Goal: Task Accomplishment & Management: Use online tool/utility

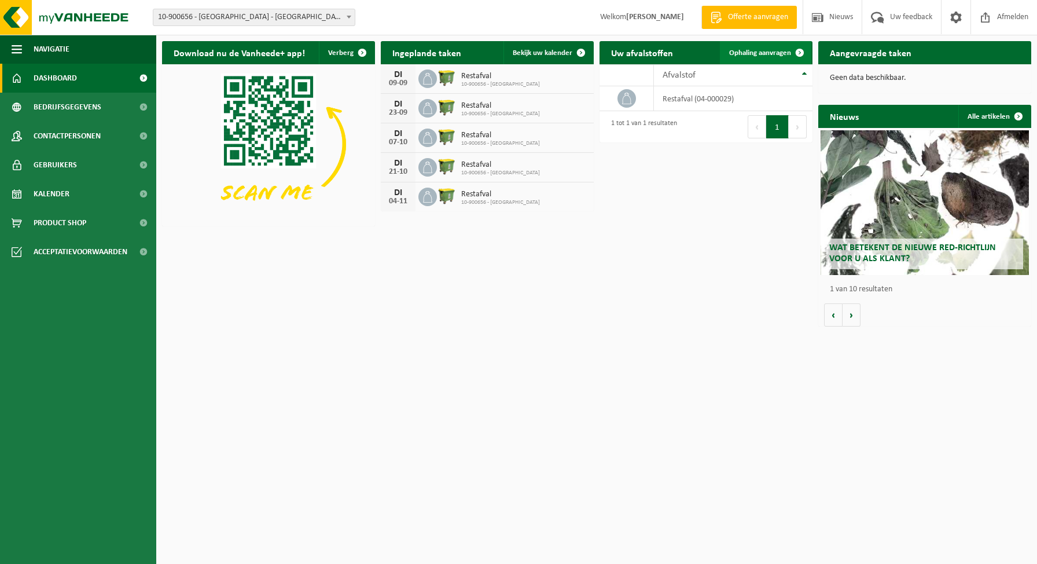
click at [776, 52] on span "Ophaling aanvragen" at bounding box center [760, 53] width 62 height 8
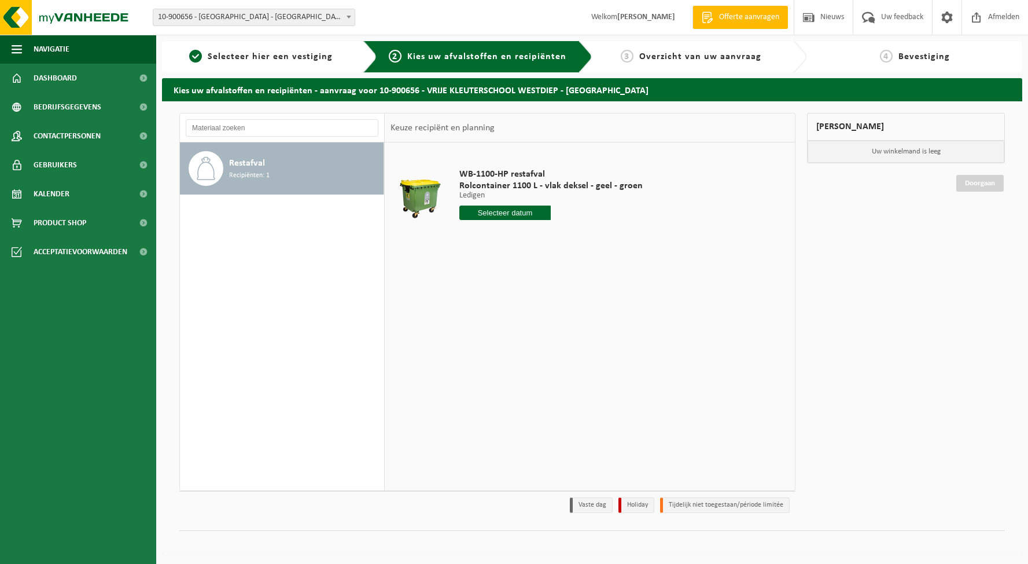
click at [507, 214] on input "text" at bounding box center [505, 212] width 92 height 14
click at [490, 279] on div "2" at bounding box center [490, 278] width 20 height 19
type input "Van [DATE]"
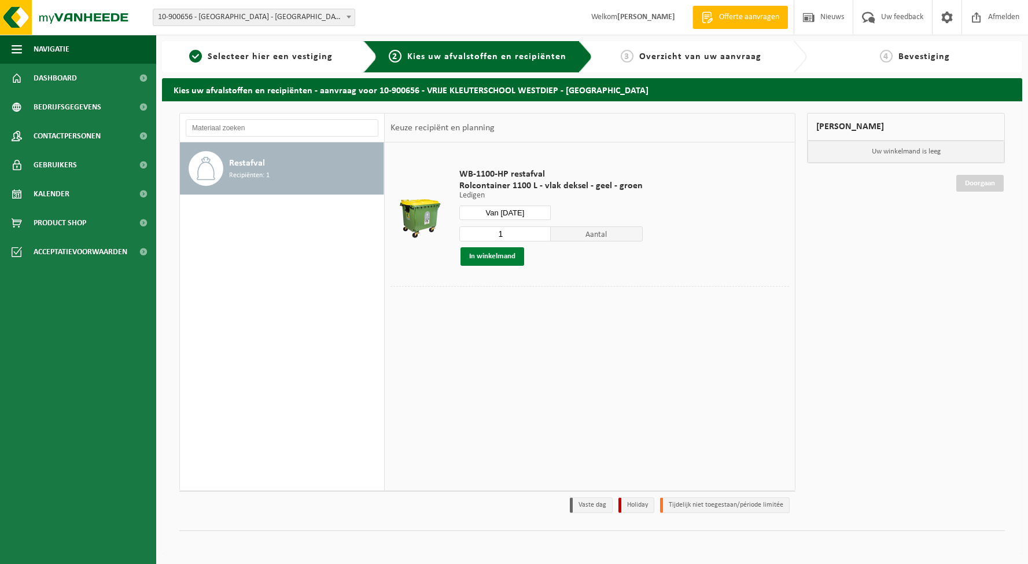
click at [491, 258] on button "In winkelmand" at bounding box center [493, 256] width 64 height 19
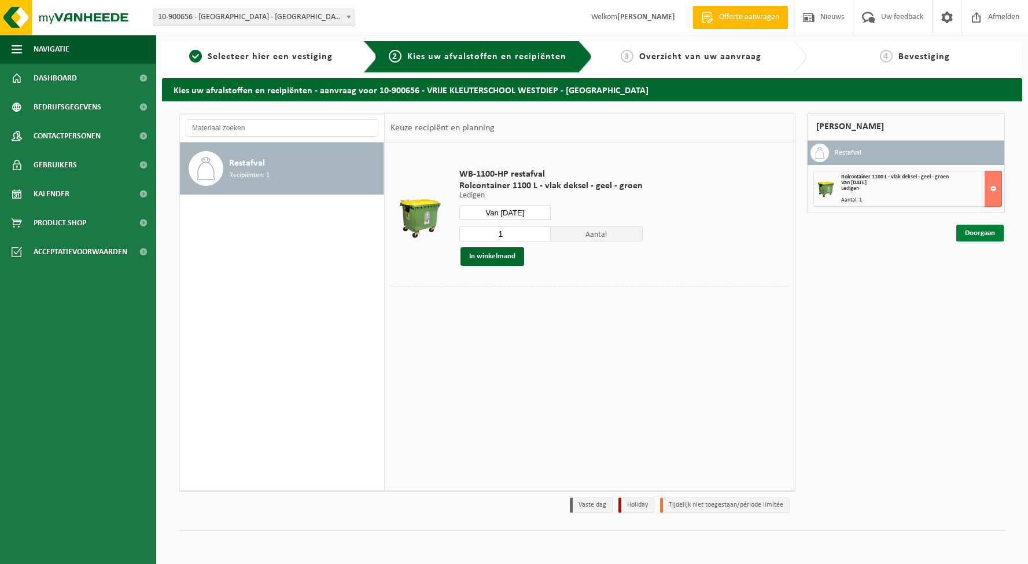
click at [987, 231] on link "Doorgaan" at bounding box center [980, 233] width 47 height 17
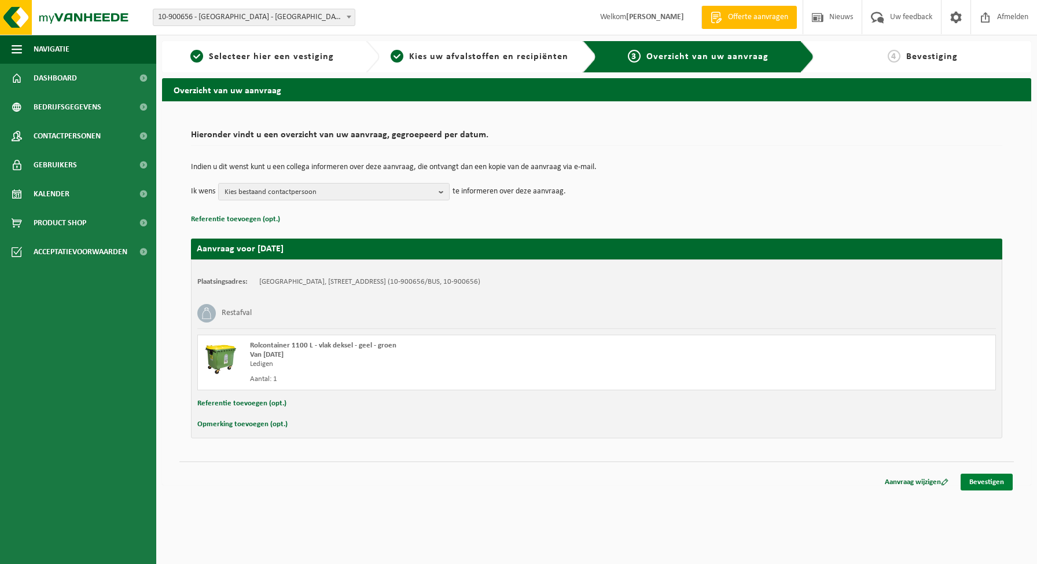
click at [991, 481] on link "Bevestigen" at bounding box center [987, 481] width 52 height 17
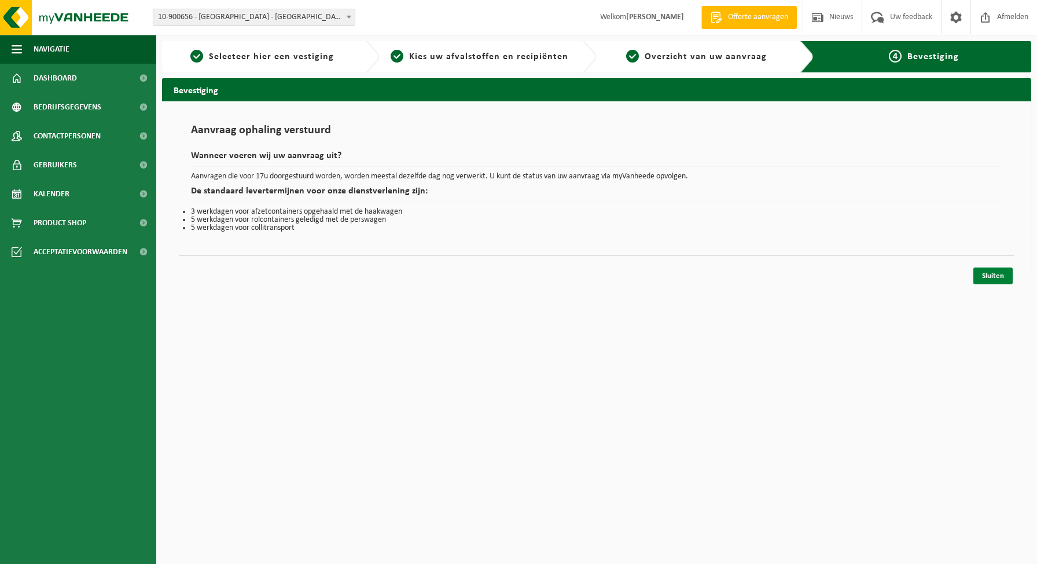
click at [994, 276] on link "Sluiten" at bounding box center [992, 275] width 39 height 17
